Goal: Task Accomplishment & Management: Manage account settings

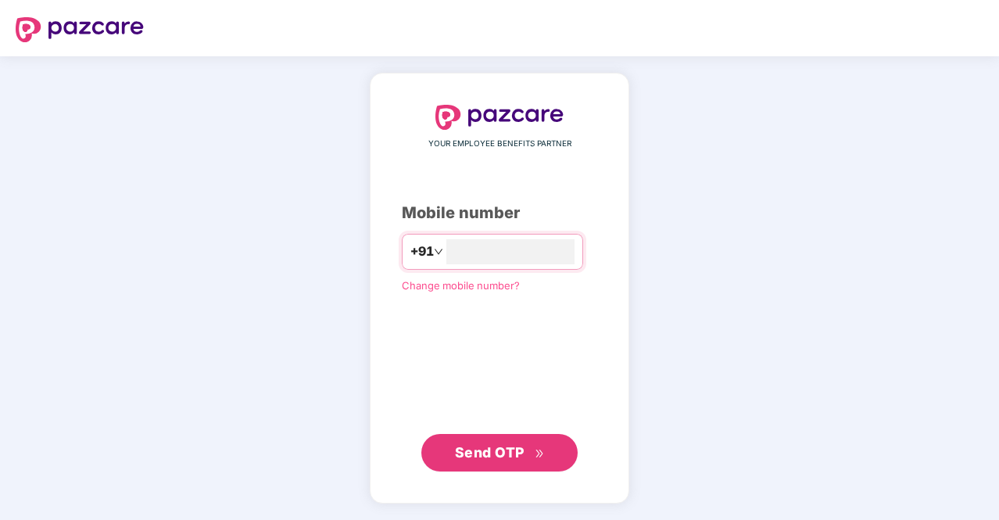
type input "**********"
click at [488, 449] on span "Send OTP" at bounding box center [490, 451] width 70 height 16
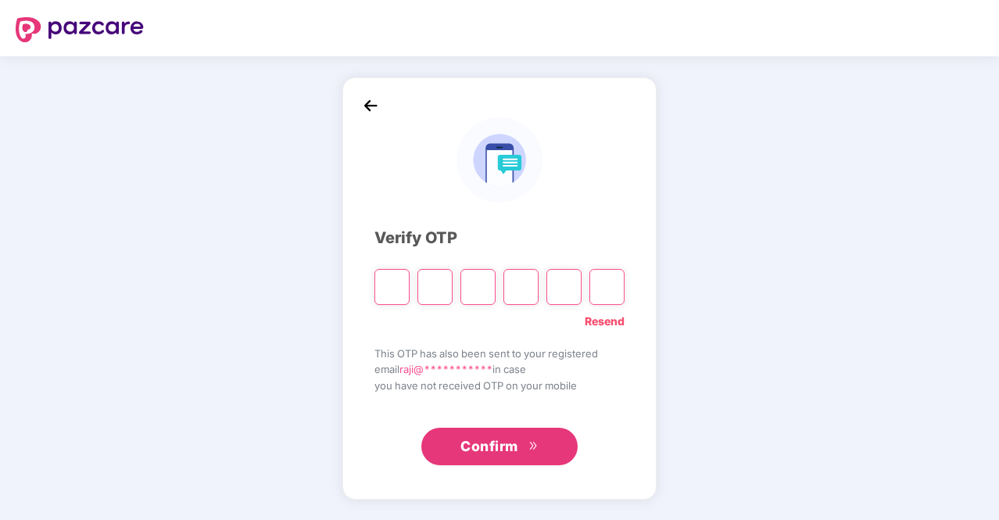
type input "*"
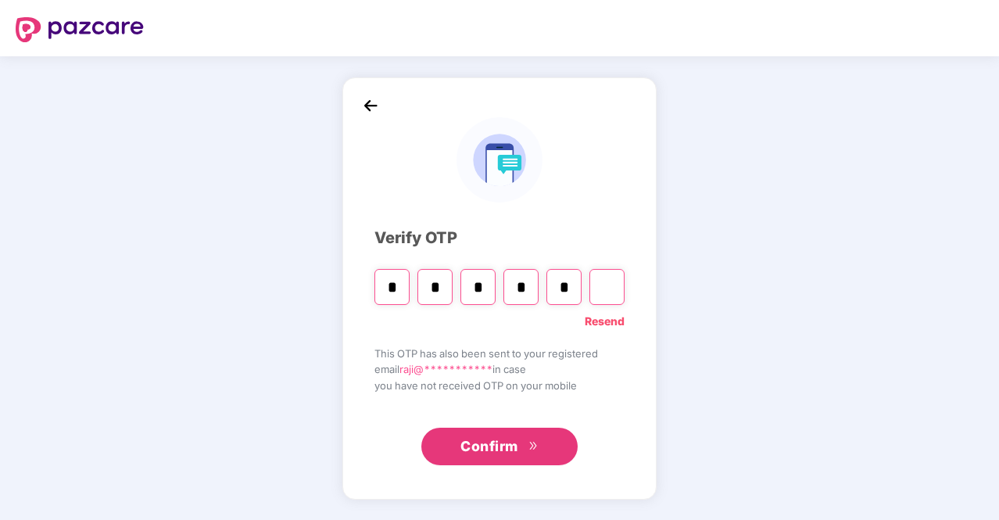
type input "*"
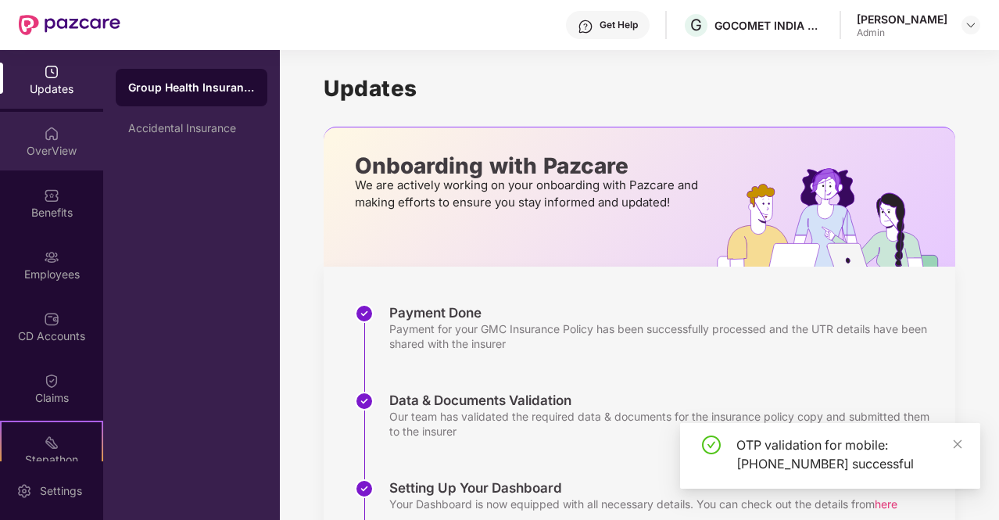
click at [55, 146] on div "OverView" at bounding box center [51, 151] width 103 height 16
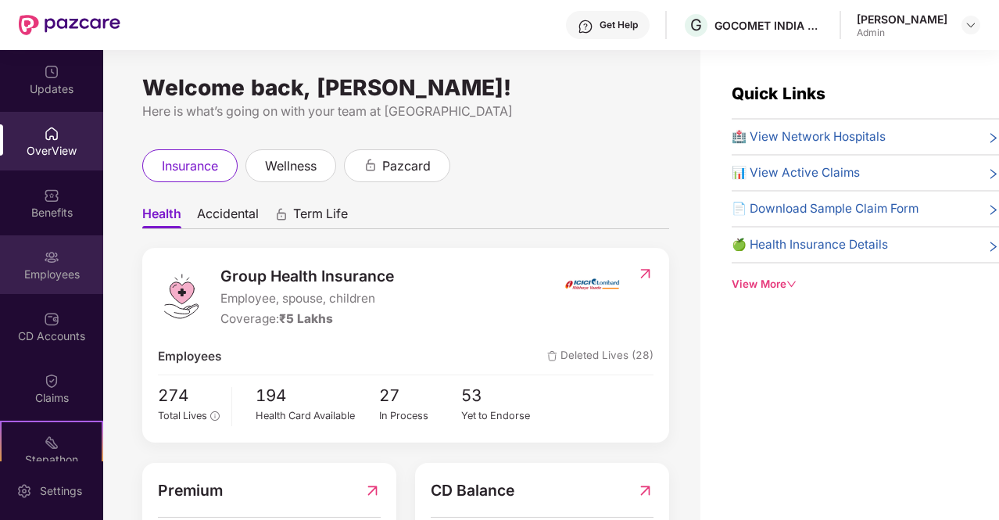
click at [52, 267] on div "Employees" at bounding box center [51, 275] width 103 height 16
